Goal: Task Accomplishment & Management: Complete application form

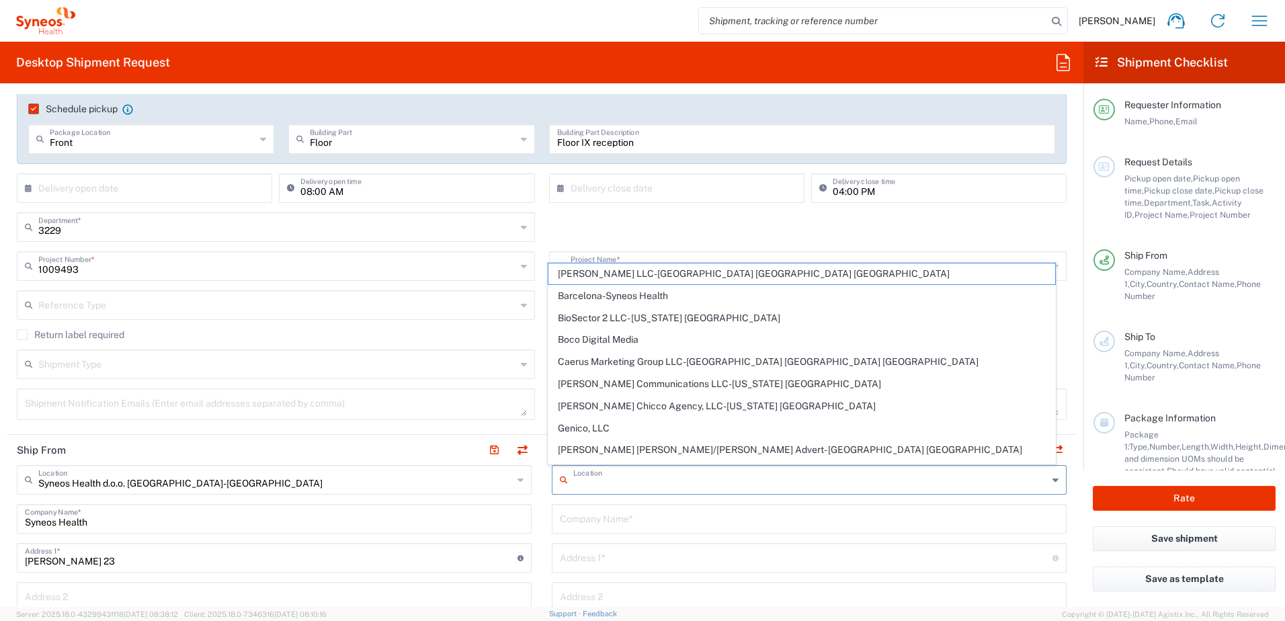
click at [587, 483] on input "text" at bounding box center [810, 479] width 475 height 24
click at [607, 520] on input "text" at bounding box center [809, 518] width 499 height 24
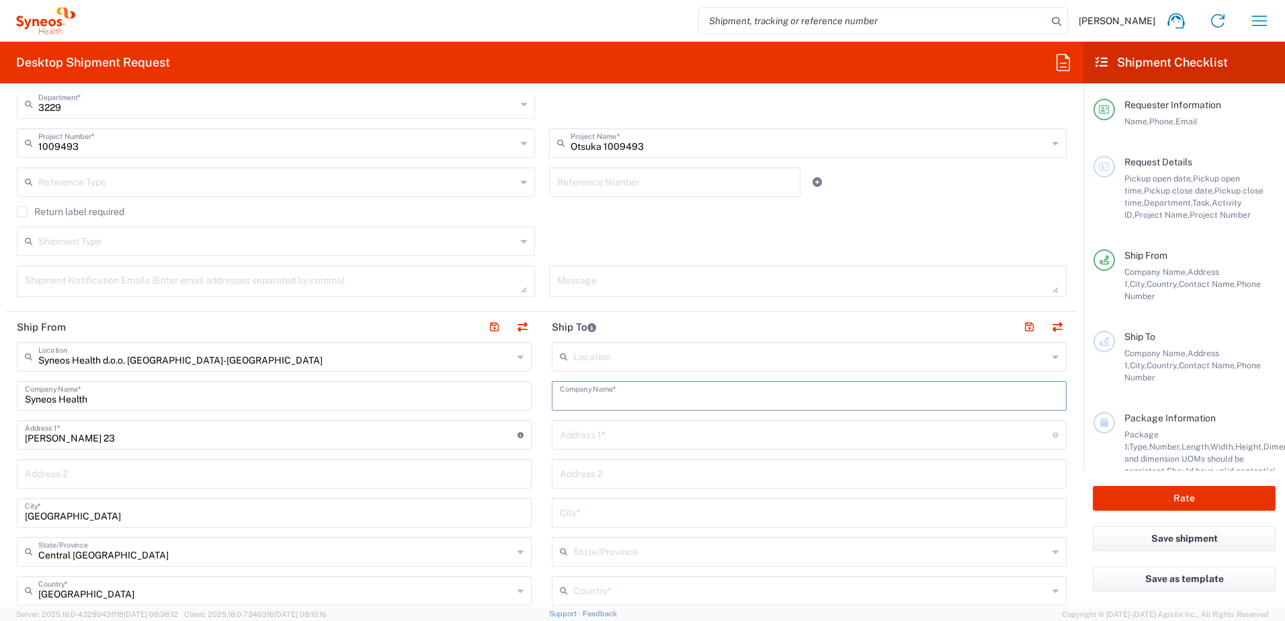
scroll to position [359, 0]
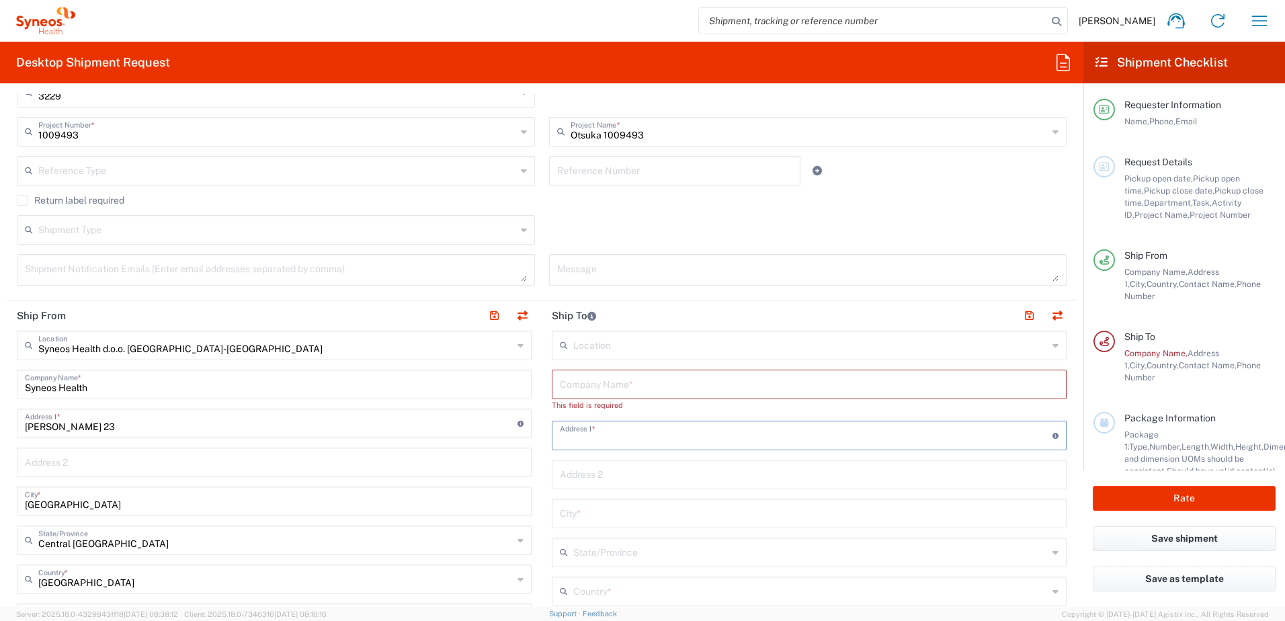
drag, startPoint x: 600, startPoint y: 427, endPoint x: 611, endPoint y: 440, distance: 16.6
click at [600, 427] on input "text" at bounding box center [806, 435] width 493 height 24
click at [572, 385] on input "text" at bounding box center [809, 384] width 499 height 24
type input "Insitut za mentalno zdravlje"
click at [563, 429] on input "text" at bounding box center [806, 423] width 493 height 24
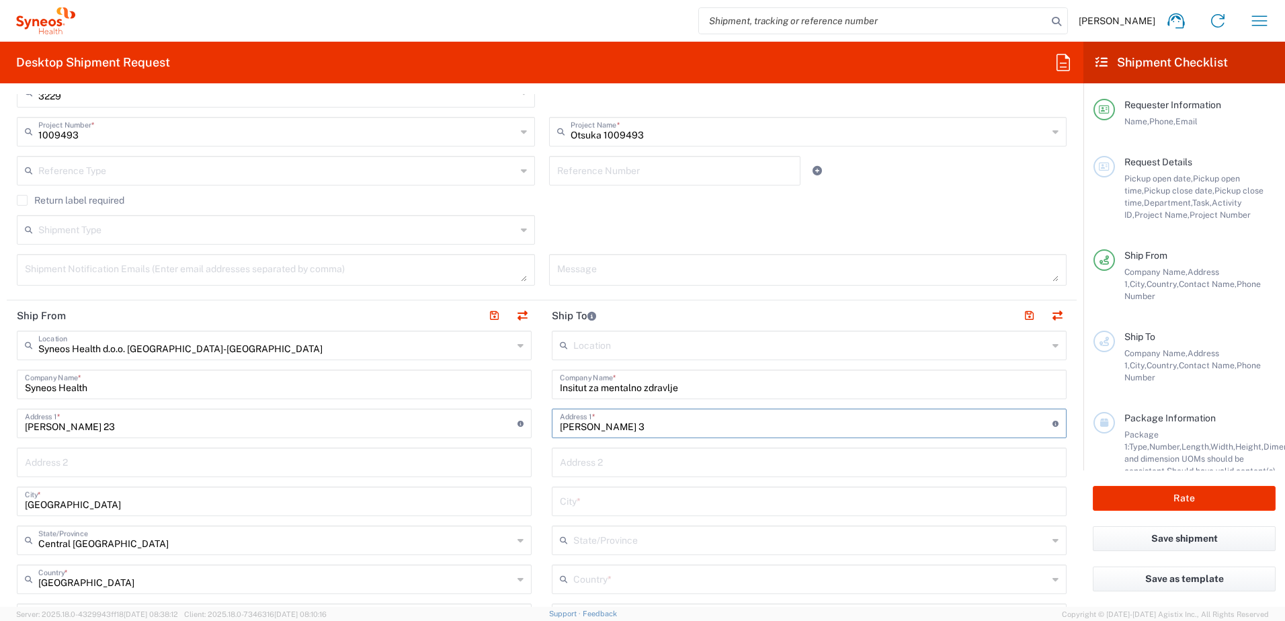
type input "[PERSON_NAME] 3"
click at [649, 469] on input "text" at bounding box center [809, 462] width 499 height 24
click at [600, 503] on input "text" at bounding box center [809, 501] width 499 height 24
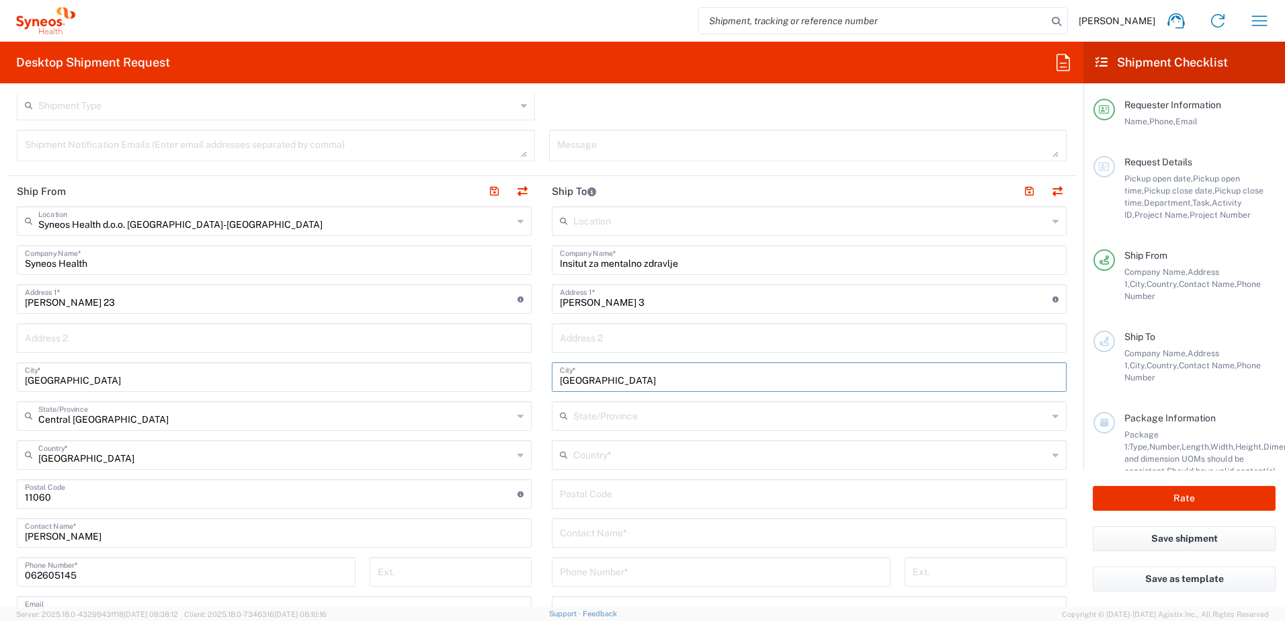
scroll to position [493, 0]
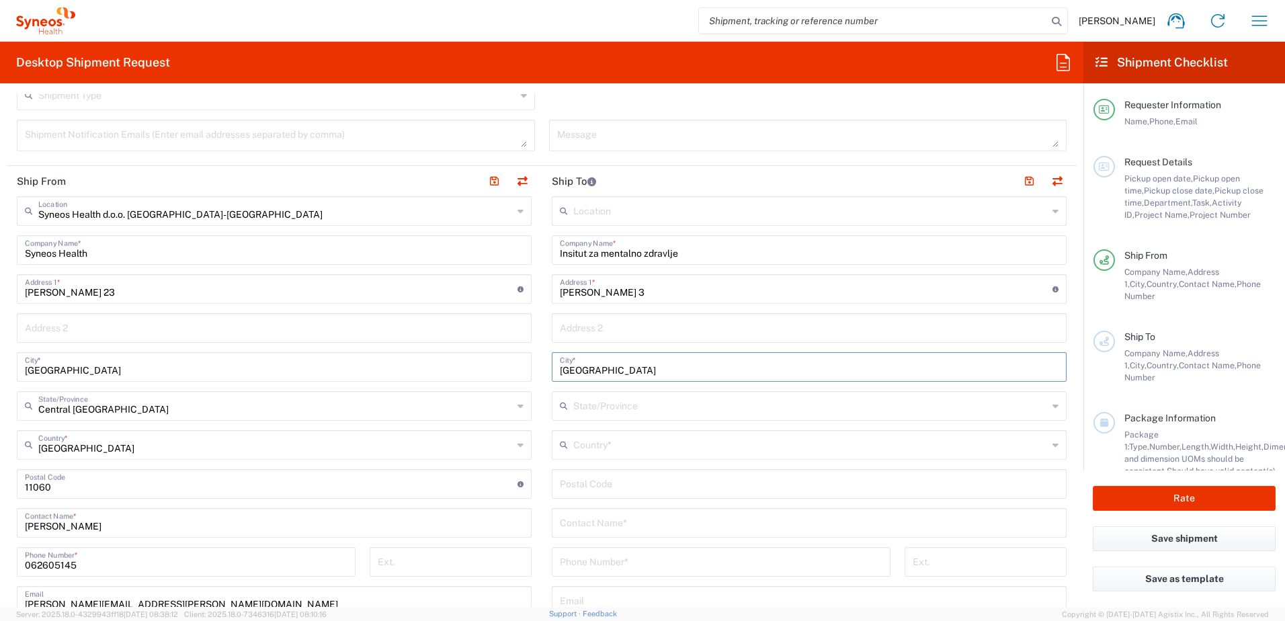
type input "[GEOGRAPHIC_DATA]"
click at [591, 442] on input "text" at bounding box center [810, 444] width 475 height 24
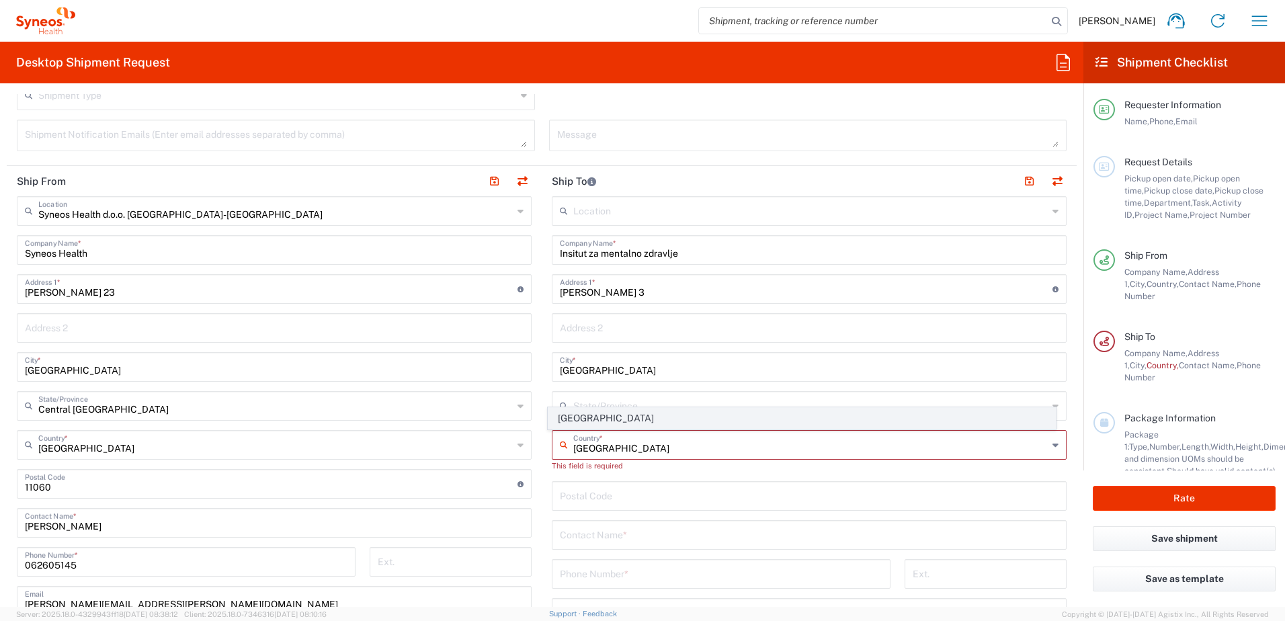
type input "[GEOGRAPHIC_DATA]"
click at [575, 421] on span "[GEOGRAPHIC_DATA]" at bounding box center [801, 418] width 507 height 21
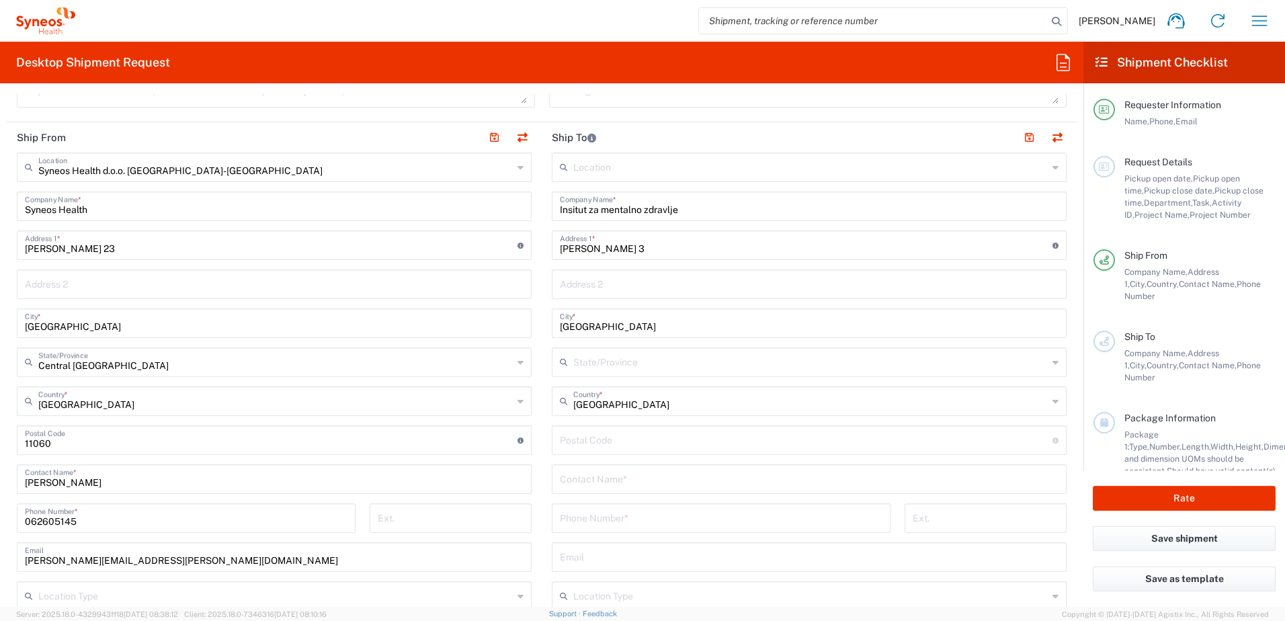
scroll to position [628, 0]
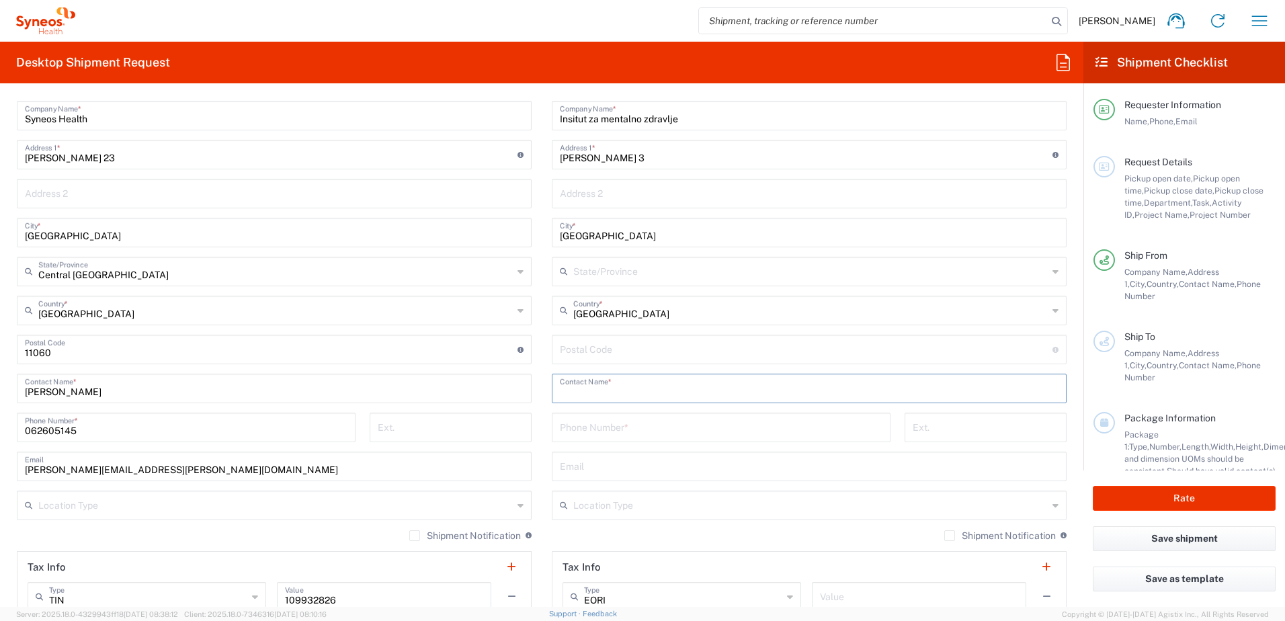
click at [590, 392] on input "text" at bounding box center [809, 388] width 499 height 24
type input "[PERSON_NAME]"
click at [611, 431] on input "tel" at bounding box center [721, 427] width 323 height 24
type input "[PHONE_NUMBER]"
click at [650, 467] on input "text" at bounding box center [809, 466] width 499 height 24
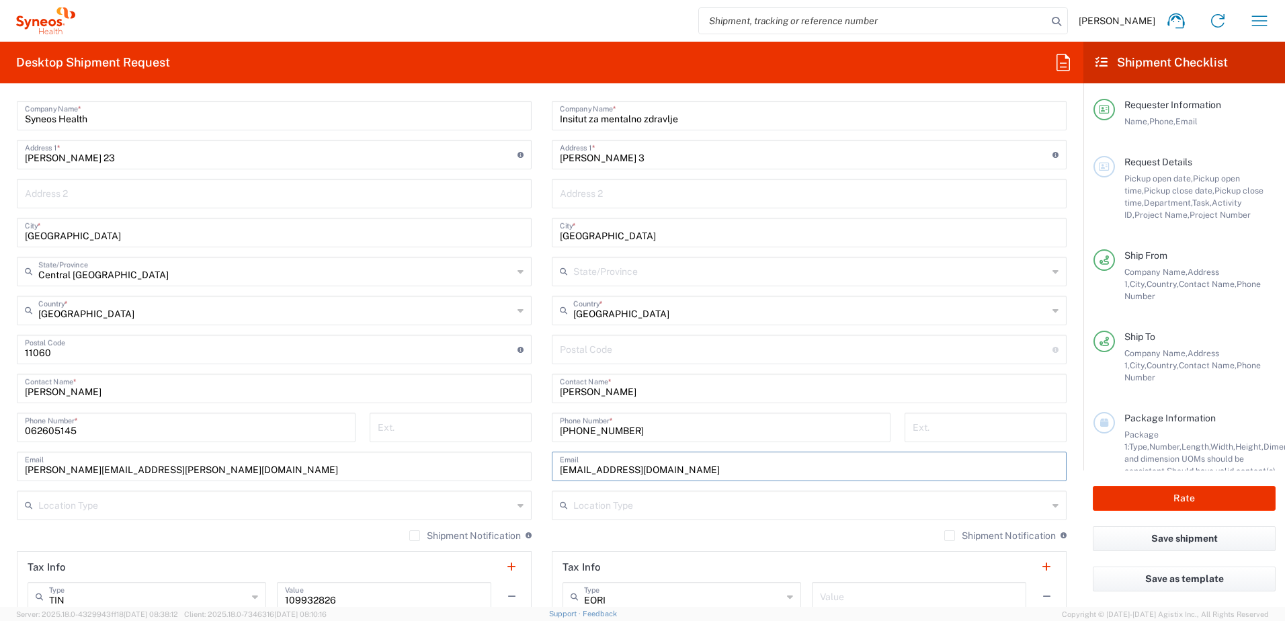
type input "[EMAIL_ADDRESS][DOMAIN_NAME]"
drag, startPoint x: 801, startPoint y: 348, endPoint x: 795, endPoint y: 319, distance: 29.5
click at [801, 348] on input "undefined" at bounding box center [806, 349] width 493 height 24
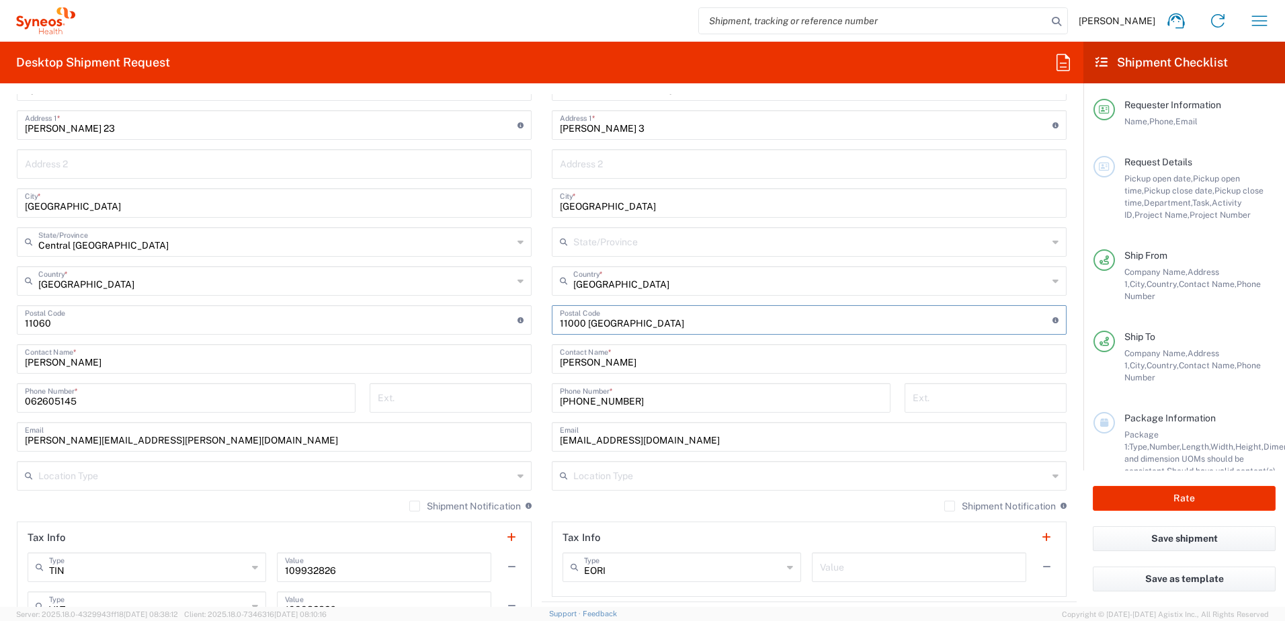
scroll to position [695, 0]
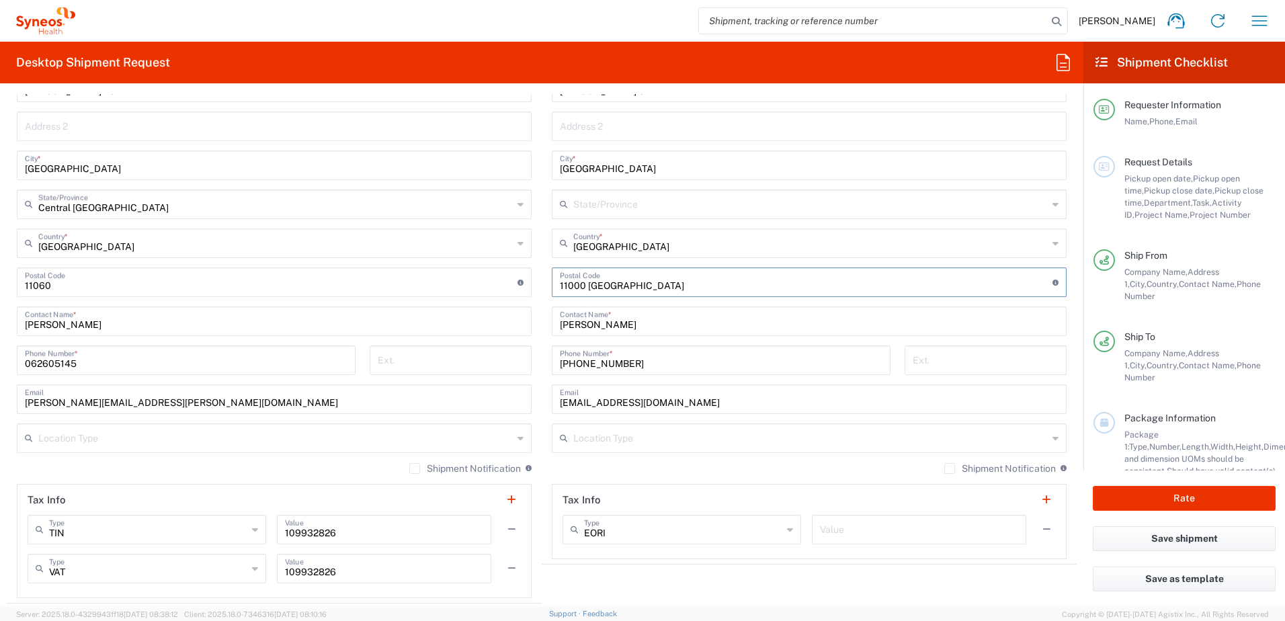
type input "11000 [GEOGRAPHIC_DATA]"
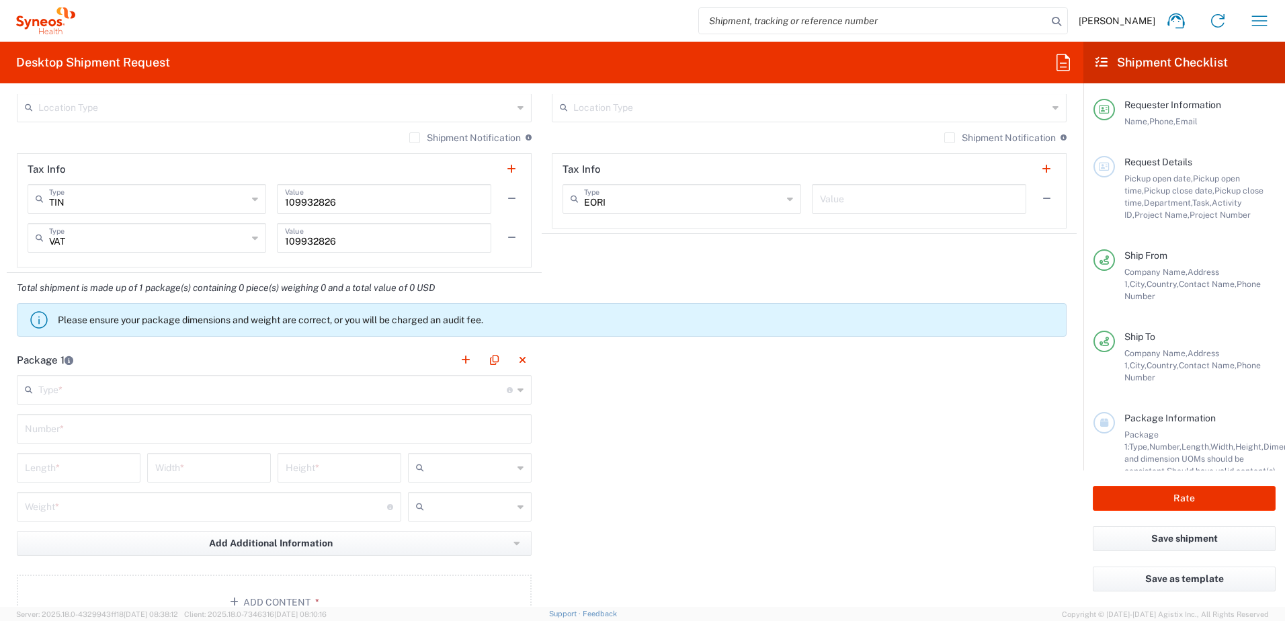
scroll to position [1031, 0]
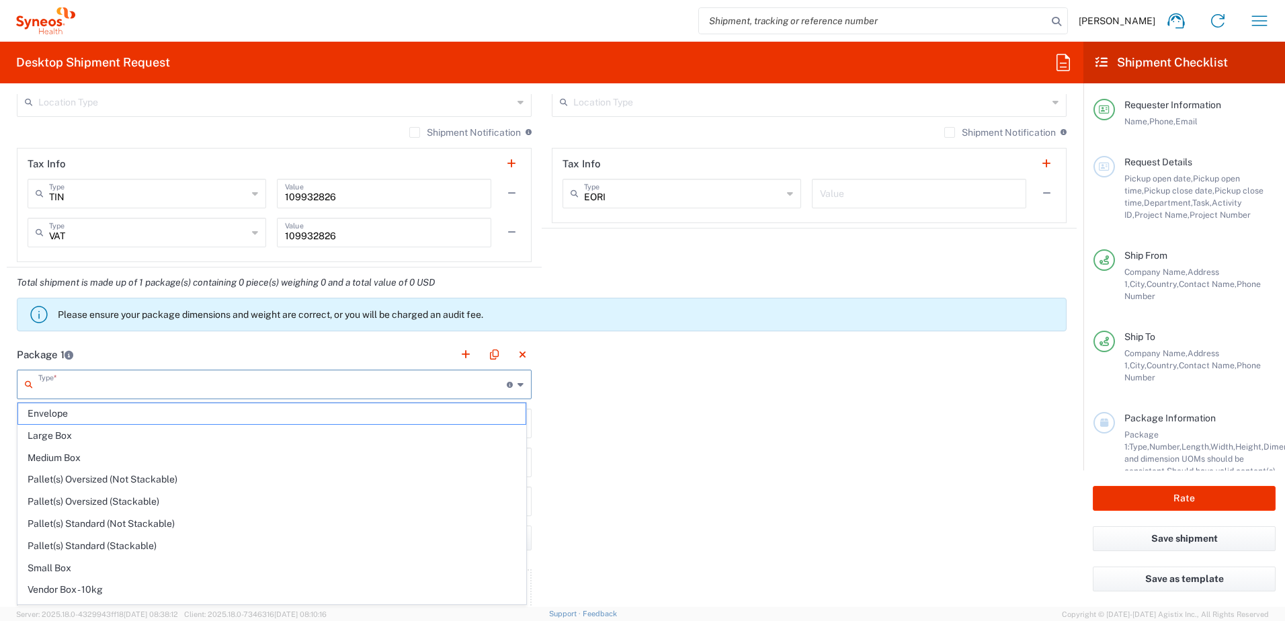
click at [53, 388] on input "text" at bounding box center [272, 384] width 468 height 24
click at [56, 413] on span "Envelope" at bounding box center [271, 413] width 507 height 21
type input "Envelope"
type input "1"
type input "9.5"
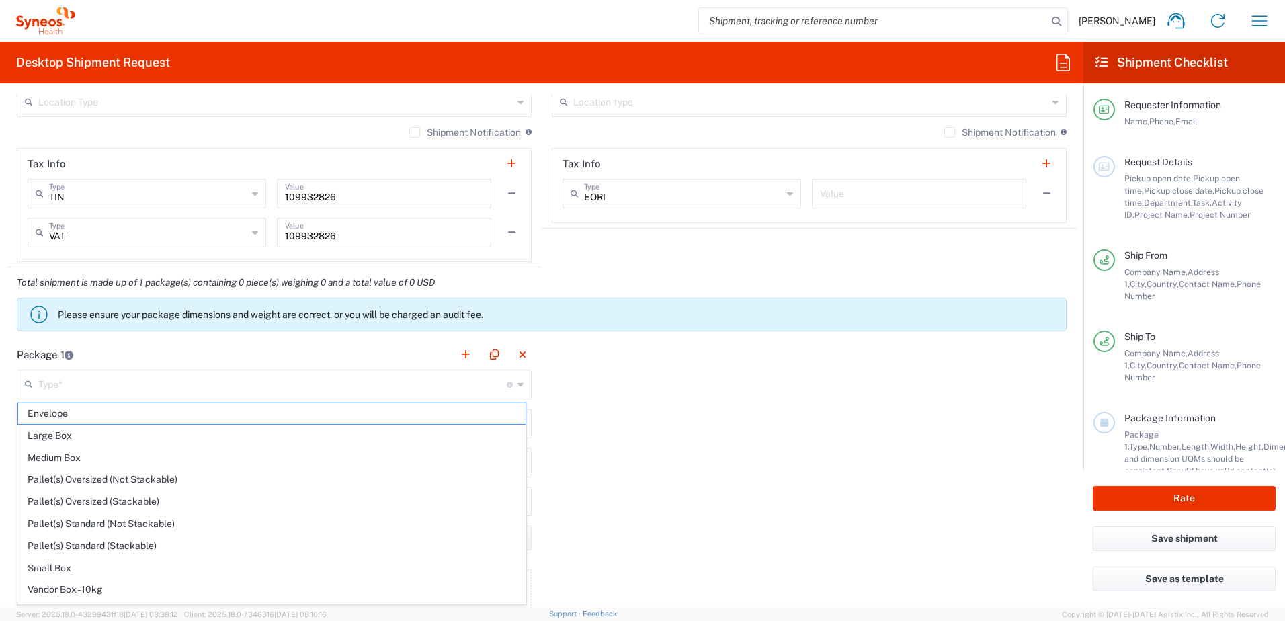
type input "12.5"
type input "0.25"
type input "in"
type input "0.45"
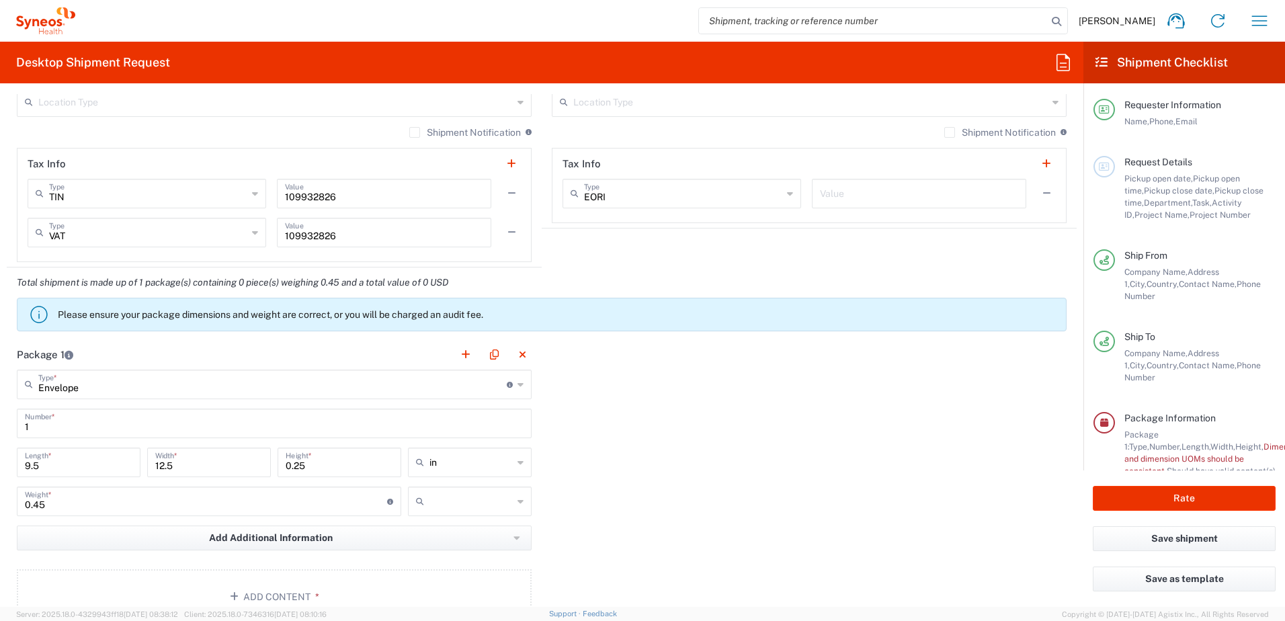
click at [518, 462] on icon at bounding box center [521, 463] width 6 height 22
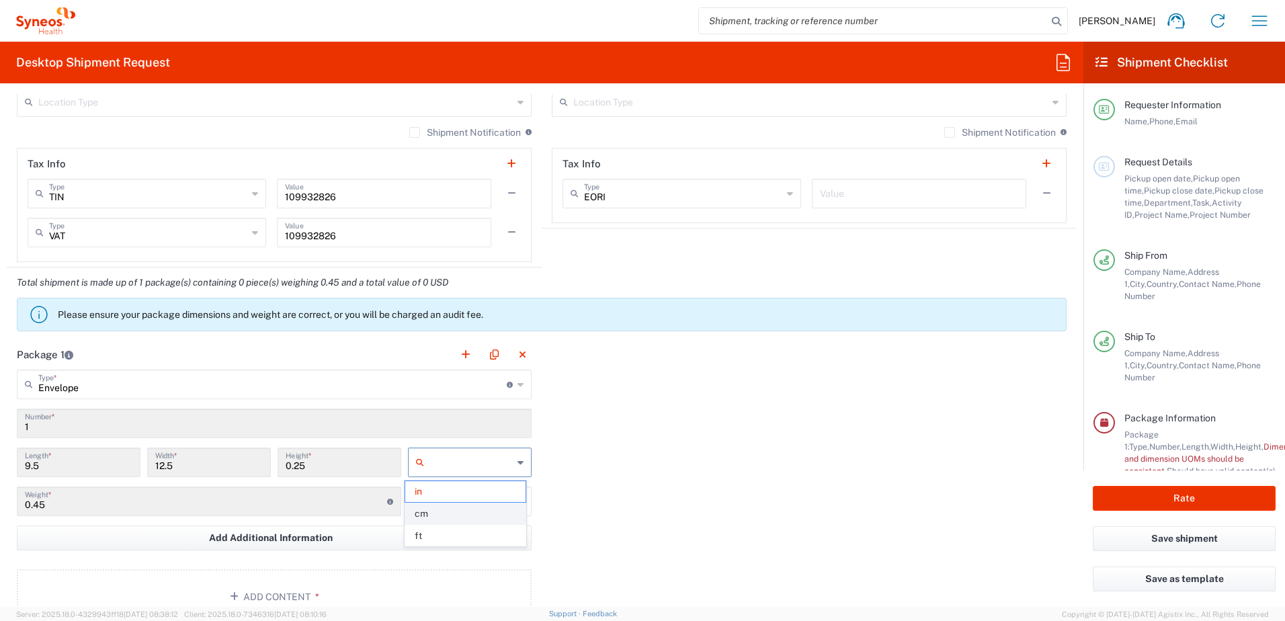
click at [445, 517] on span "cm" at bounding box center [465, 513] width 120 height 21
type input "24.13"
type input "31.75"
type input "0.64"
type input "cm"
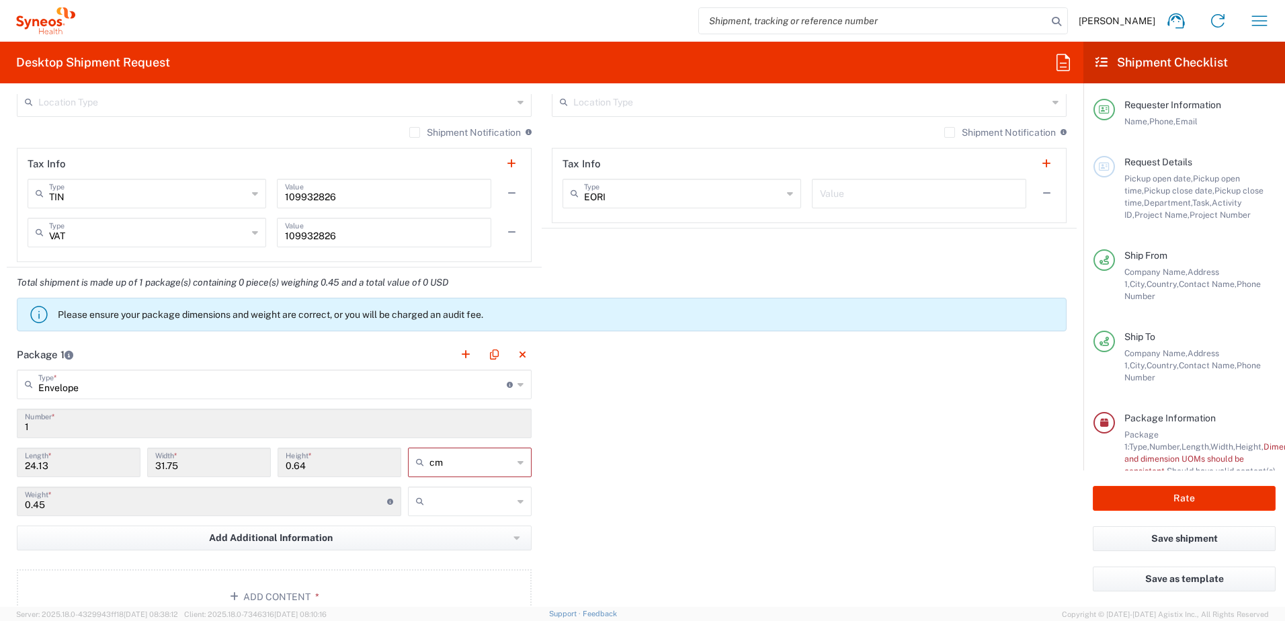
click at [518, 501] on icon at bounding box center [521, 502] width 6 height 22
click at [456, 530] on span "kgs" at bounding box center [465, 530] width 120 height 21
type input "kgs"
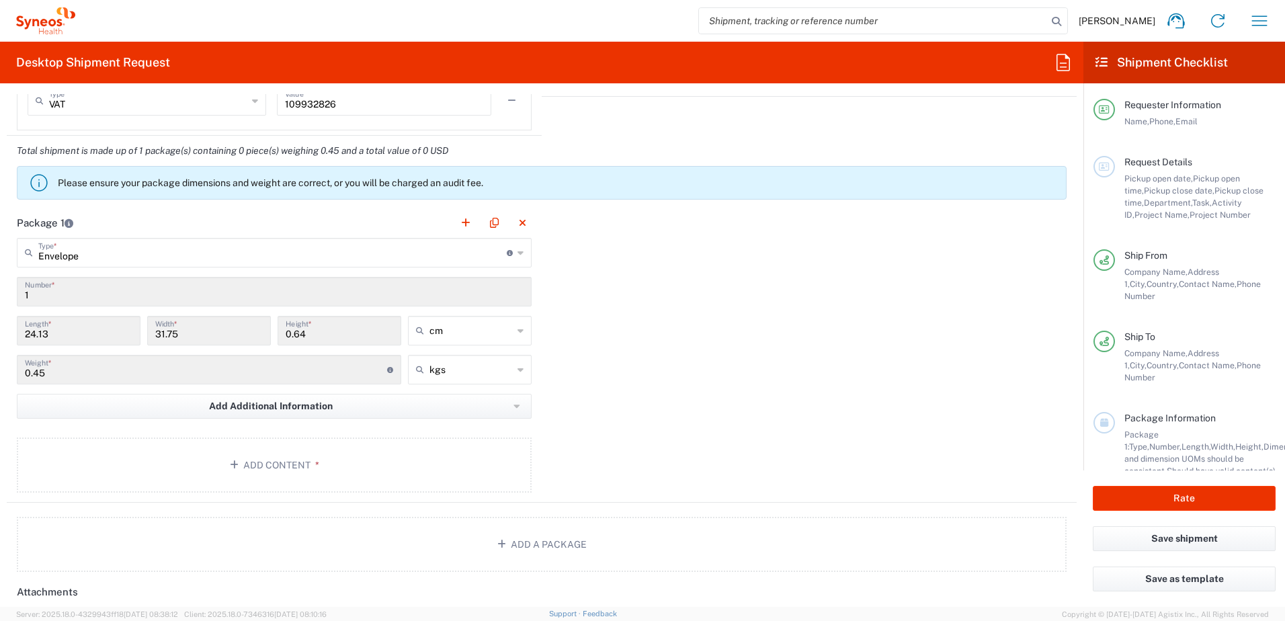
scroll to position [1165, 0]
click at [247, 458] on button "Add Content *" at bounding box center [274, 462] width 515 height 55
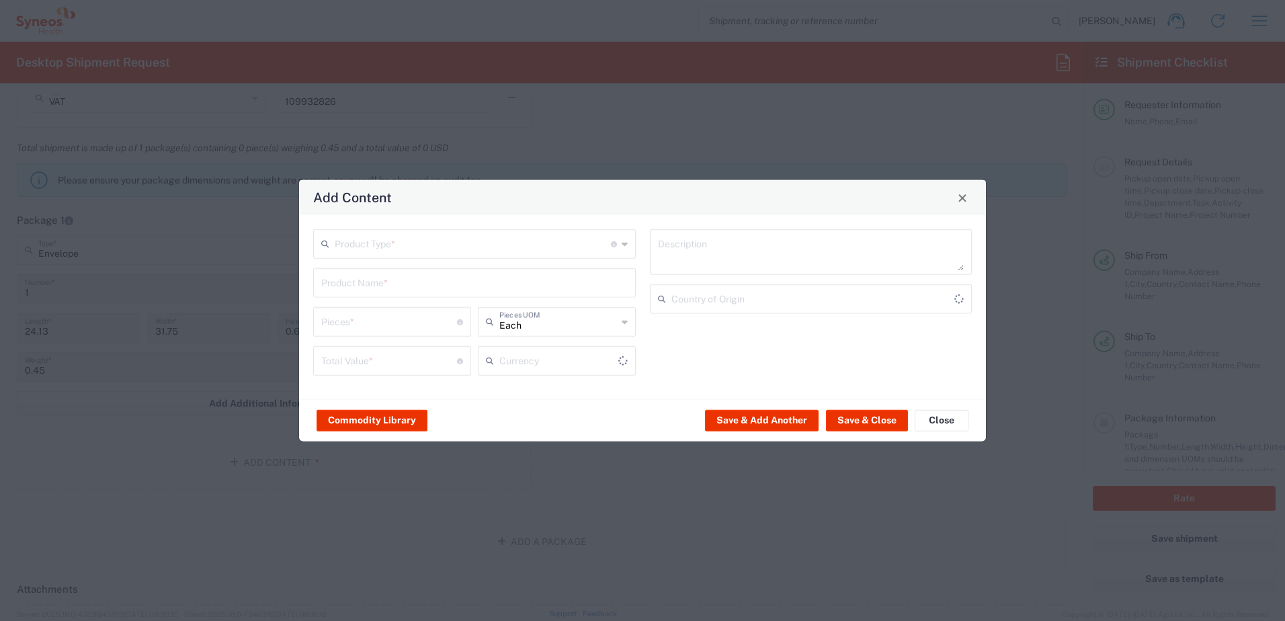
type input "US Dollar"
click at [622, 361] on icon at bounding box center [625, 361] width 6 height 22
click at [557, 393] on span "Serbian Dinar" at bounding box center [556, 390] width 155 height 21
type input "Serbian Dinar"
click at [387, 249] on input "text" at bounding box center [473, 243] width 276 height 24
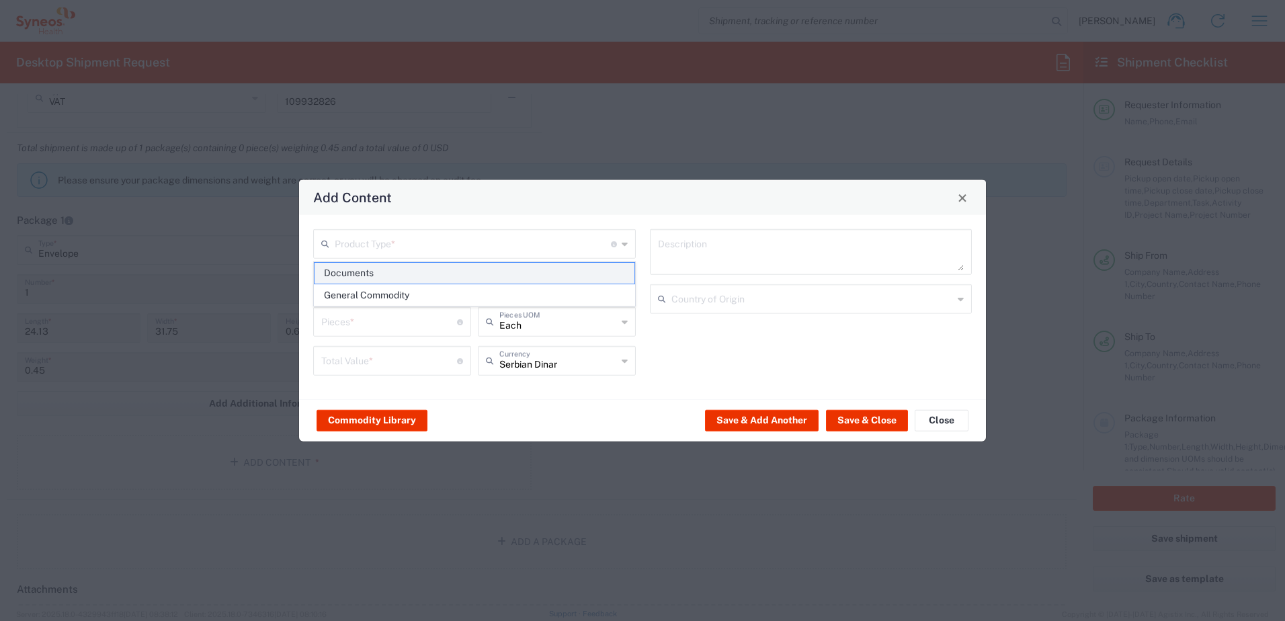
click at [361, 269] on span "Documents" at bounding box center [475, 273] width 320 height 21
type input "Documents"
type input "1"
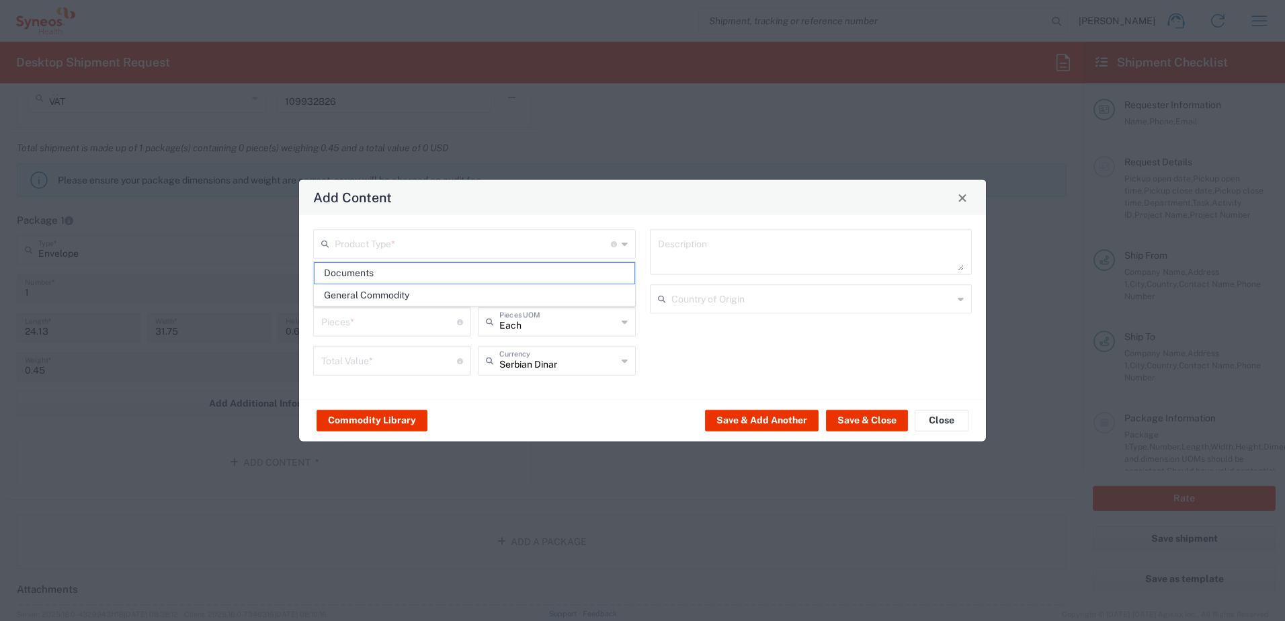
type textarea "Documents"
click at [860, 420] on button "Save & Close" at bounding box center [867, 420] width 82 height 22
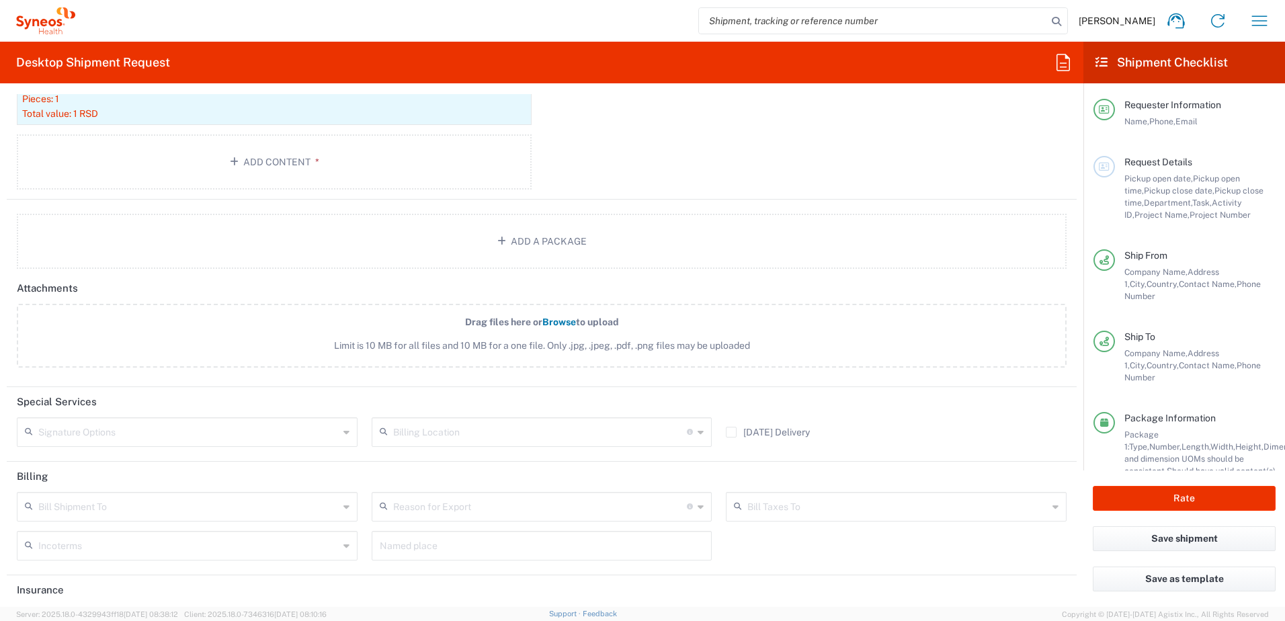
scroll to position [1569, 0]
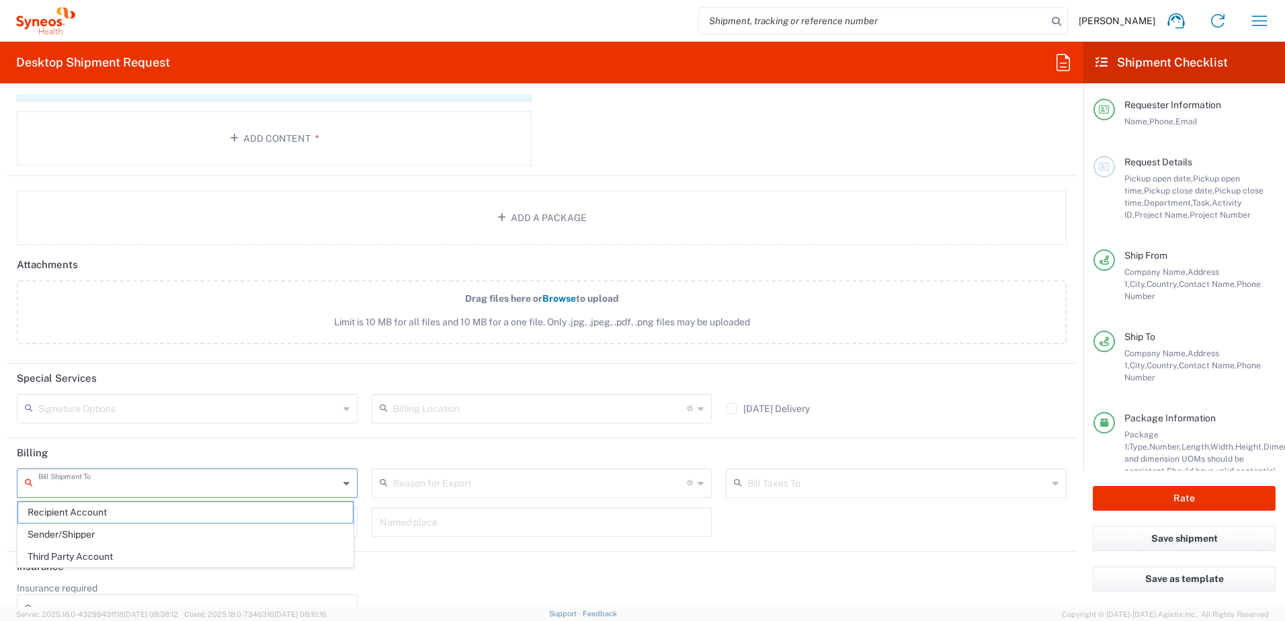
click at [95, 489] on input "text" at bounding box center [188, 482] width 300 height 24
click at [78, 535] on span "Sender/Shipper" at bounding box center [185, 534] width 335 height 21
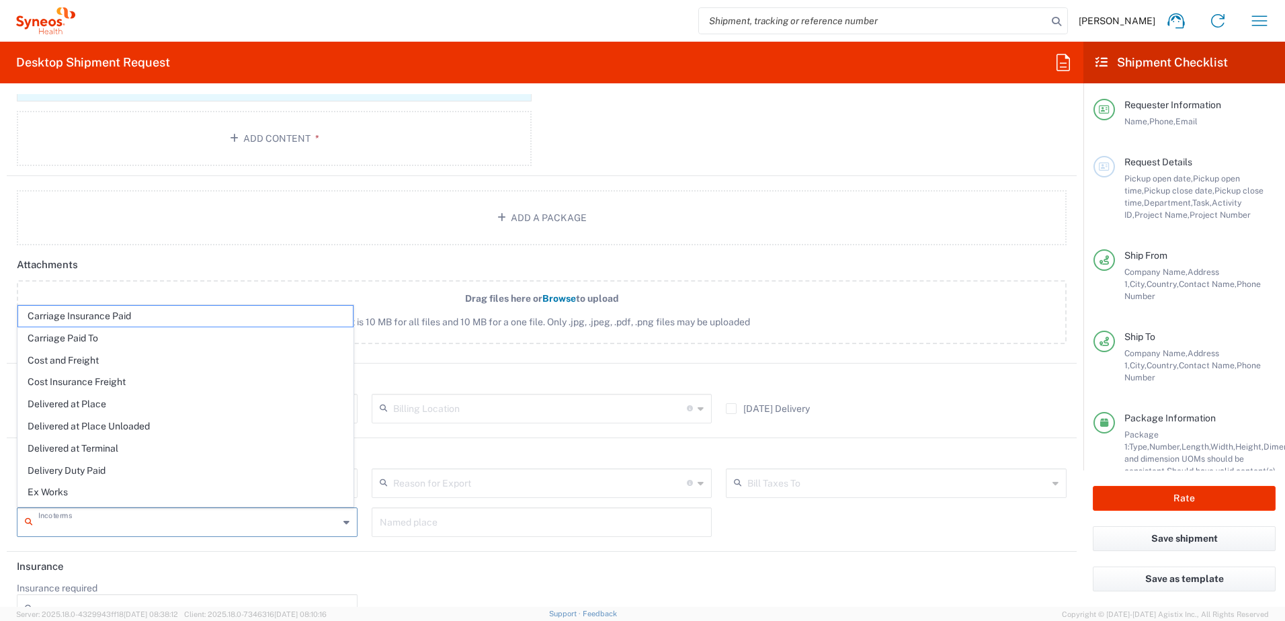
click at [87, 526] on input "text" at bounding box center [188, 521] width 300 height 24
click at [70, 473] on span "Delivery Duty Paid" at bounding box center [185, 470] width 335 height 21
type input "Sender/Shipper"
type input "Delivery Duty Paid"
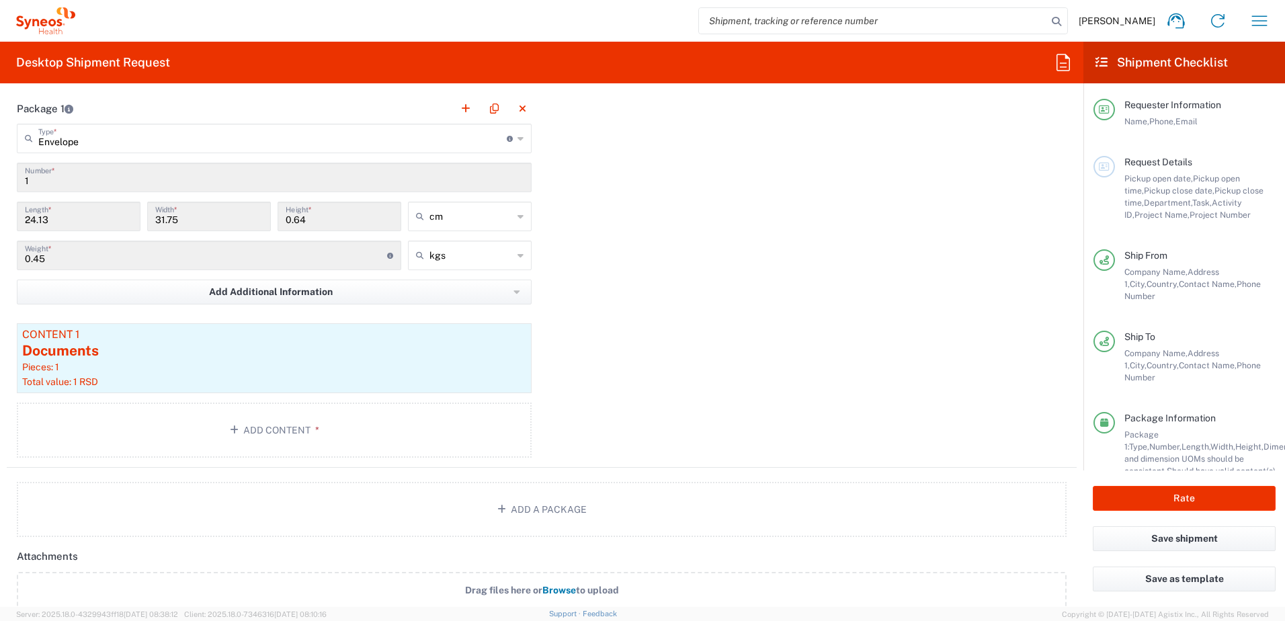
scroll to position [1344, 0]
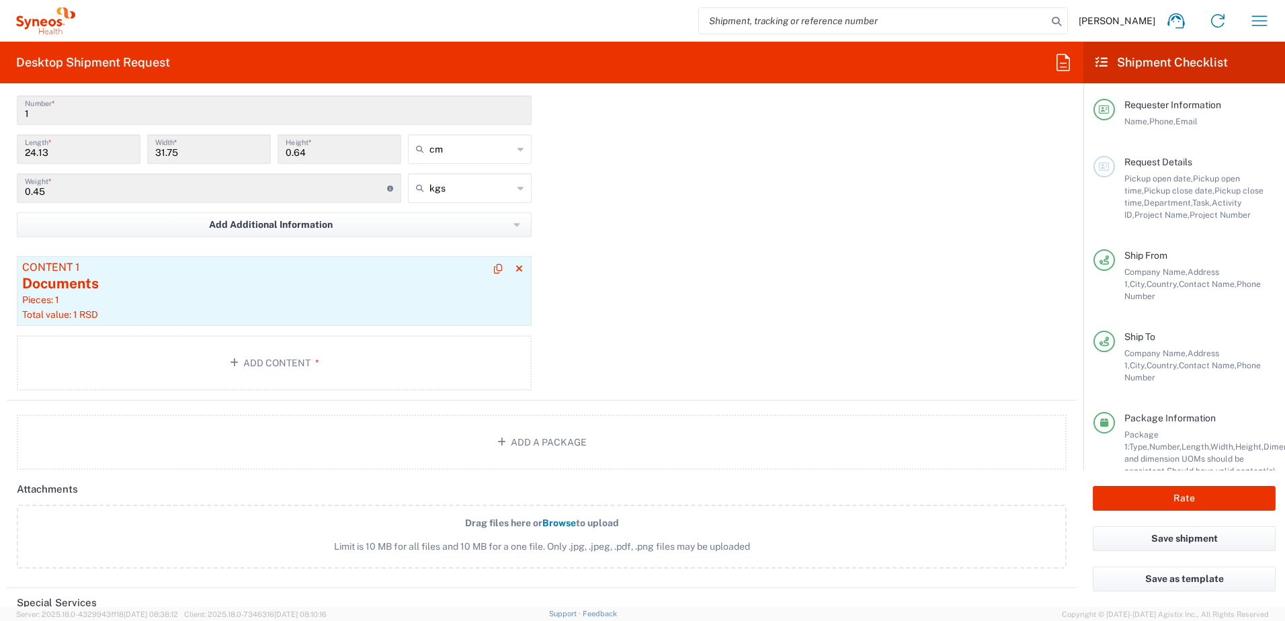
click at [132, 277] on div "Documents" at bounding box center [274, 284] width 504 height 20
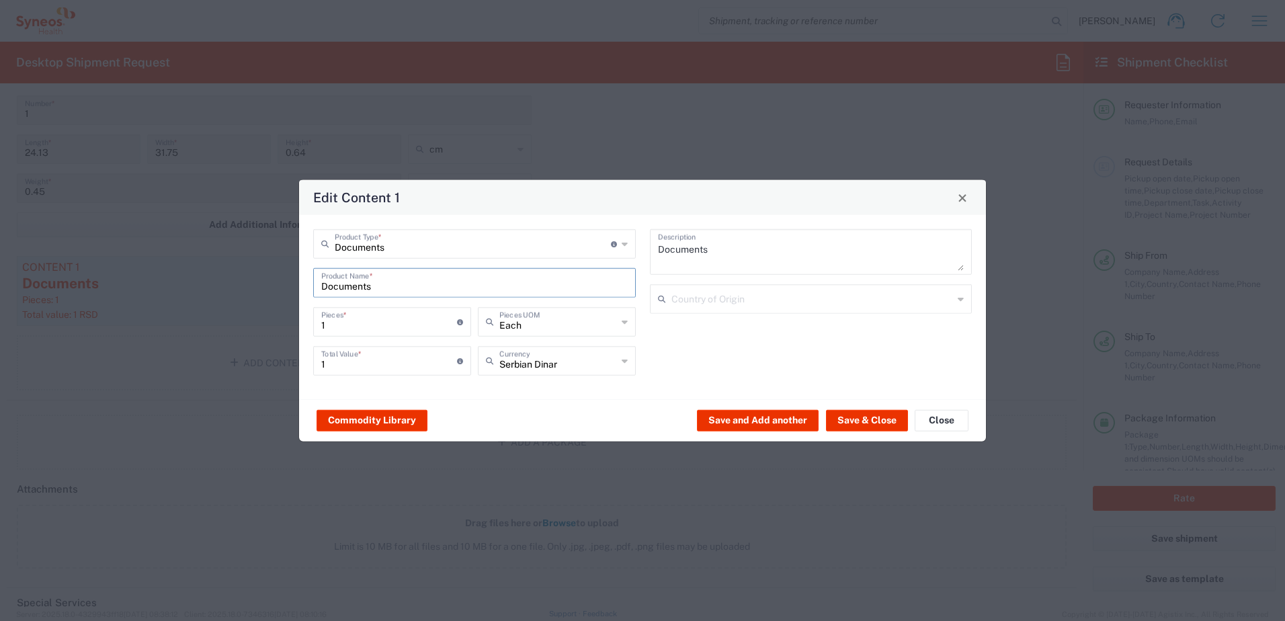
click at [369, 286] on input "Documents" at bounding box center [474, 282] width 306 height 24
click at [415, 245] on input "text" at bounding box center [473, 243] width 276 height 24
click at [364, 270] on span "Documents" at bounding box center [475, 273] width 320 height 21
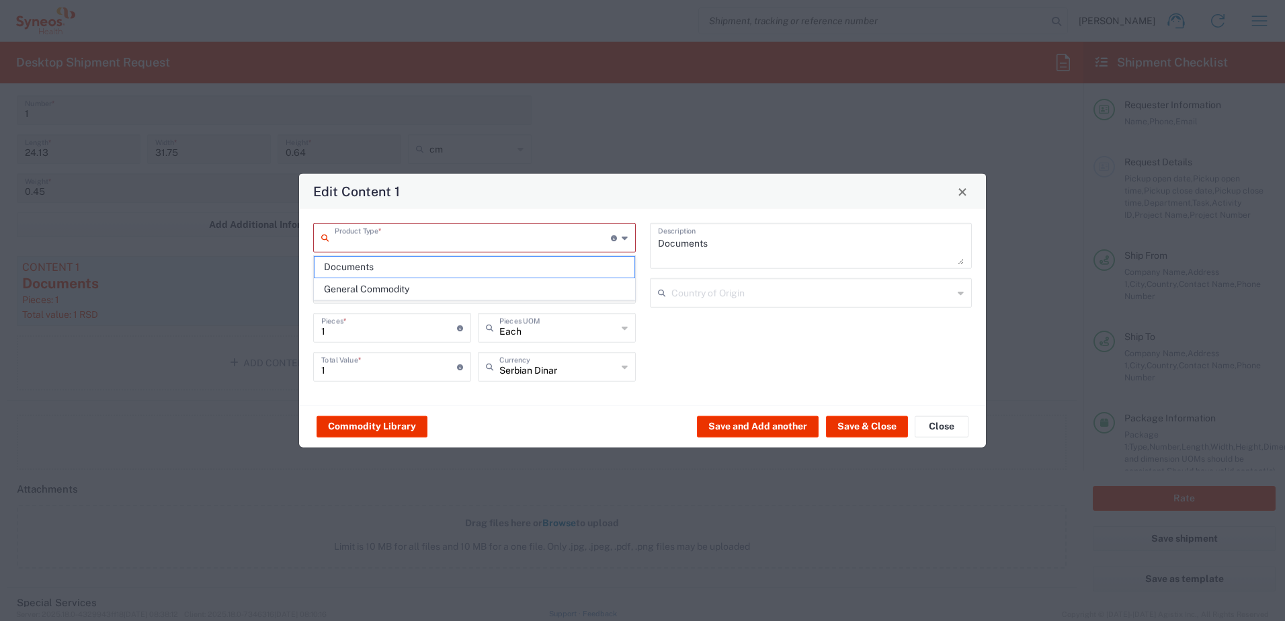
click at [364, 245] on input "text" at bounding box center [473, 237] width 276 height 24
click at [349, 268] on span "Documents" at bounding box center [475, 267] width 320 height 21
type input "Documents"
